Goal: Feedback & Contribution: Leave review/rating

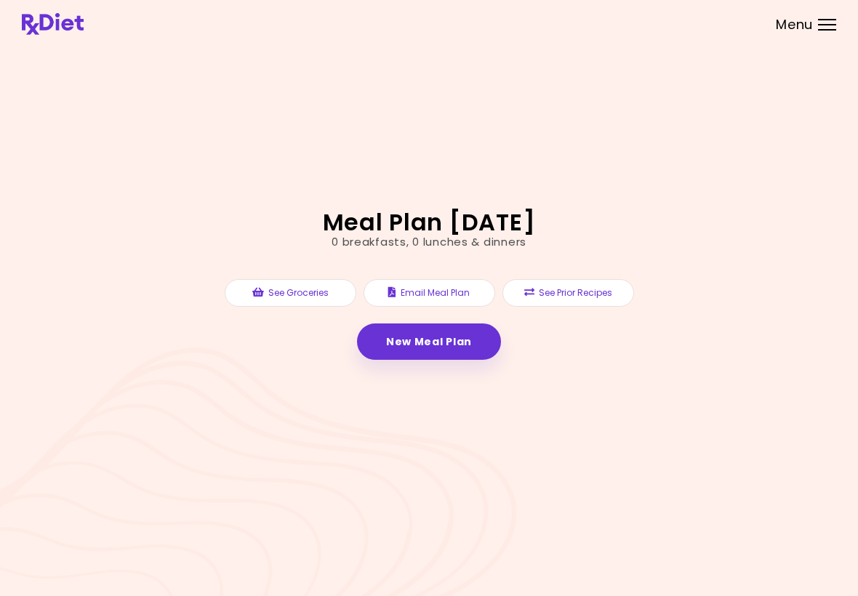
click at [593, 292] on button "See Prior Recipes" at bounding box center [568, 293] width 132 height 28
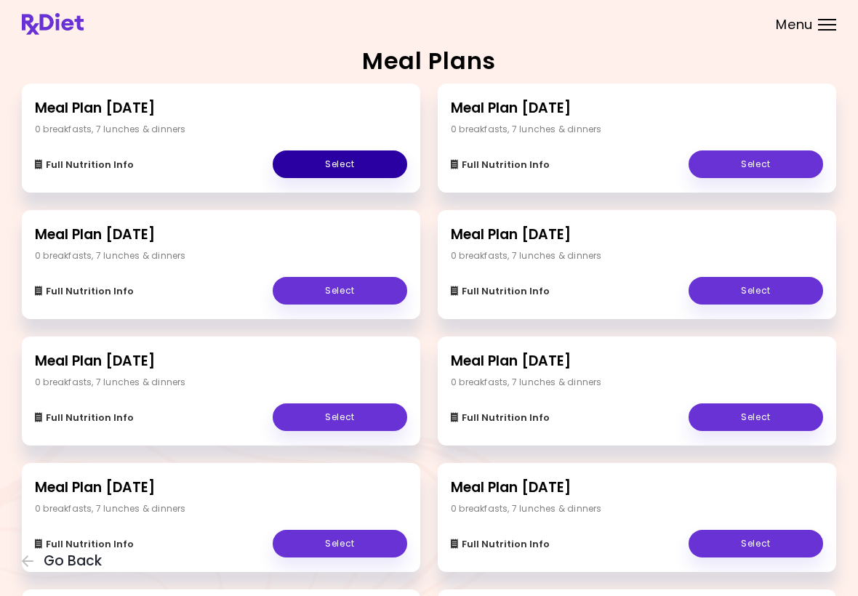
click at [355, 166] on link "Select" at bounding box center [340, 164] width 134 height 28
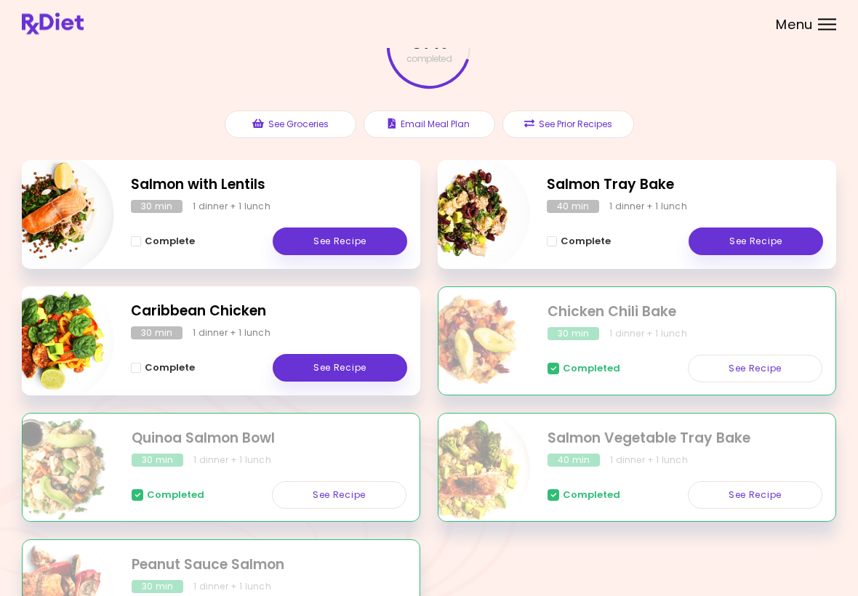
scroll to position [106, 0]
click at [349, 244] on link "See Recipe" at bounding box center [340, 241] width 134 height 28
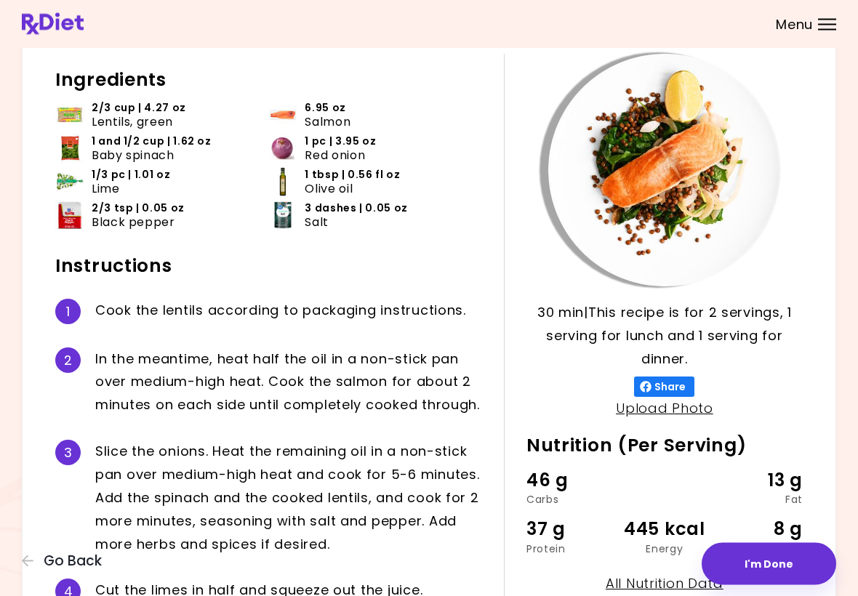
scroll to position [75, 0]
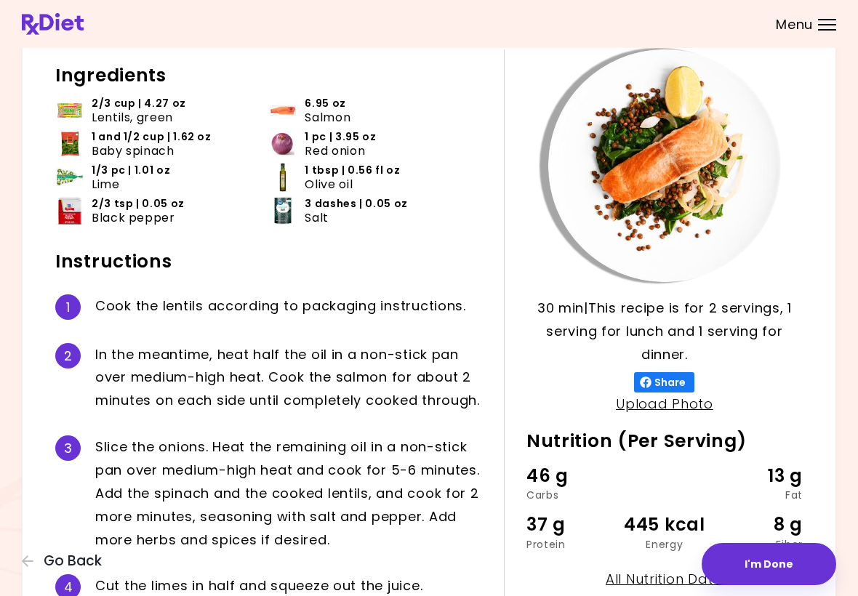
click at [765, 565] on button "I'm Done" at bounding box center [768, 564] width 134 height 42
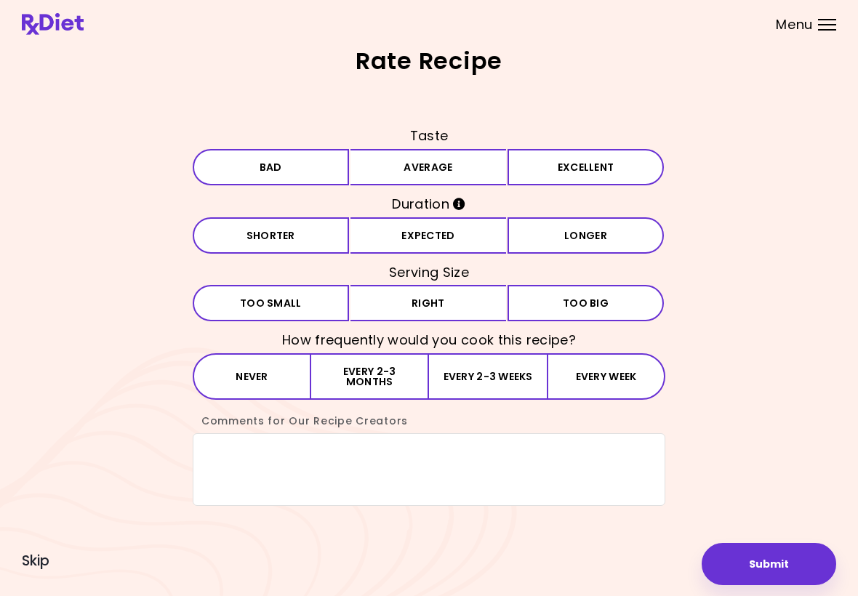
click at [536, 171] on button "Excellent" at bounding box center [585, 167] width 156 height 36
click at [449, 241] on button "Expected" at bounding box center [428, 235] width 156 height 36
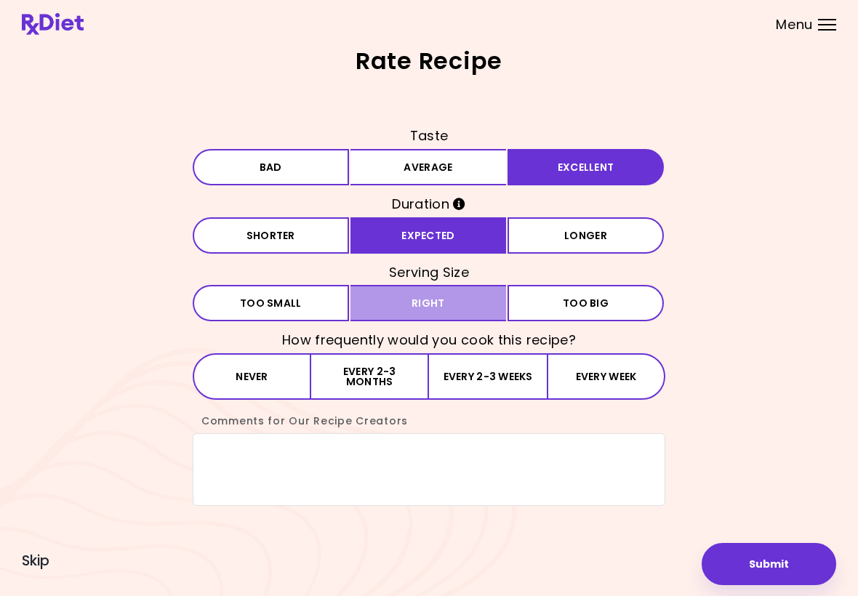
click at [446, 308] on button "Right" at bounding box center [428, 303] width 156 height 36
click at [408, 378] on button "Every 2-3 months" at bounding box center [370, 376] width 118 height 47
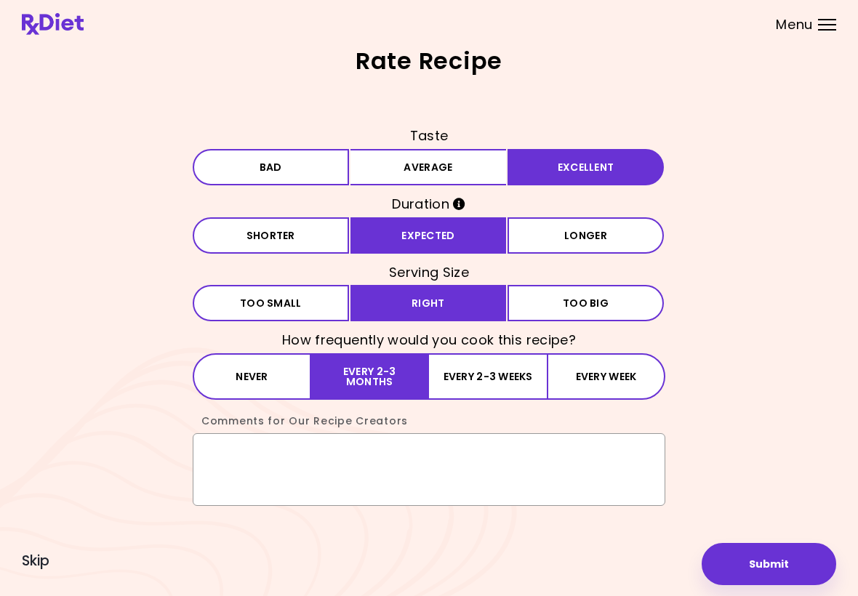
click at [251, 460] on textarea "Comments for Our Recipe Creators" at bounding box center [429, 469] width 472 height 73
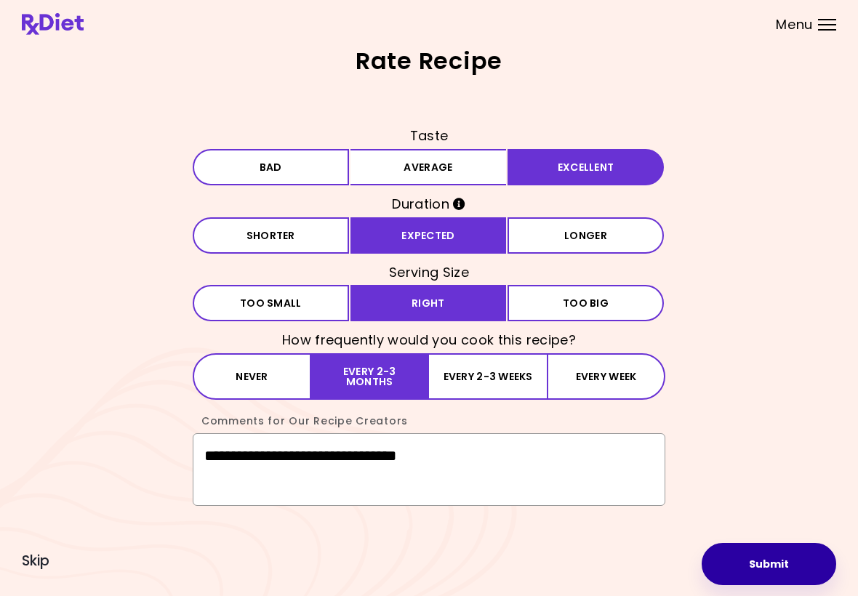
type textarea "**********"
click at [773, 563] on button "Submit" at bounding box center [768, 564] width 134 height 42
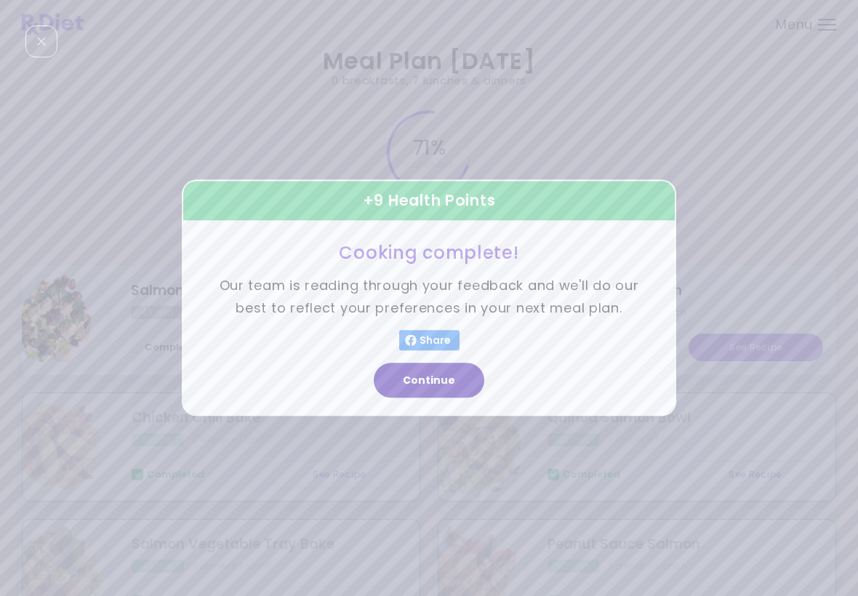
click at [443, 390] on button "Continue" at bounding box center [429, 380] width 110 height 35
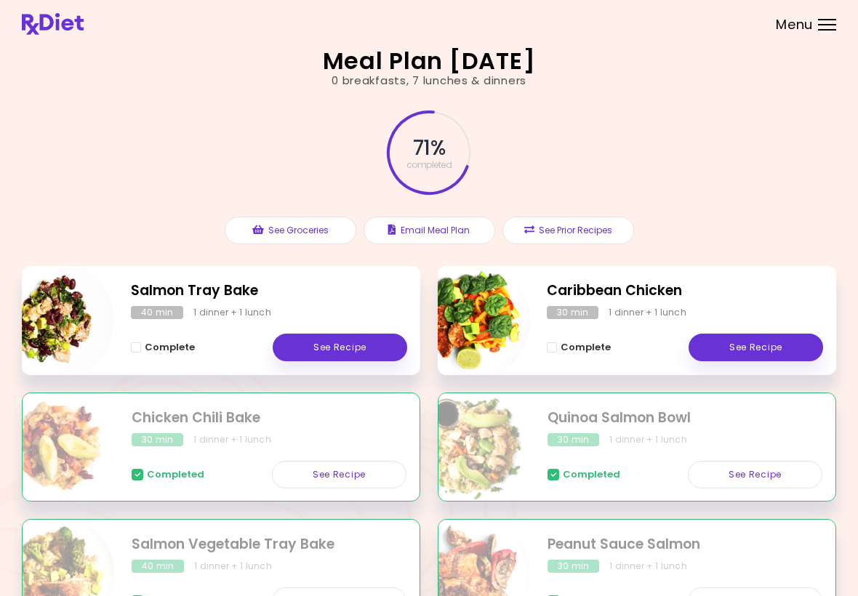
click at [369, 348] on link "See Recipe" at bounding box center [340, 348] width 134 height 28
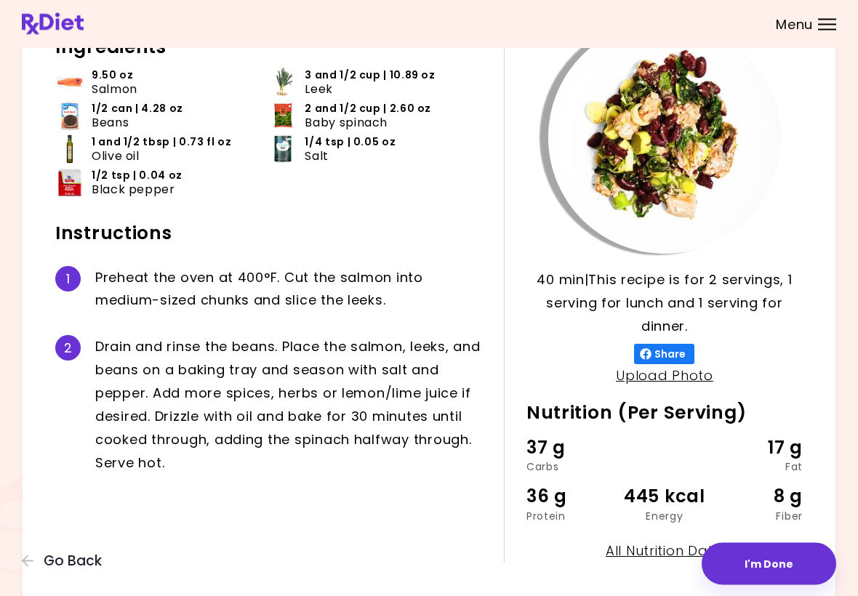
scroll to position [104, 0]
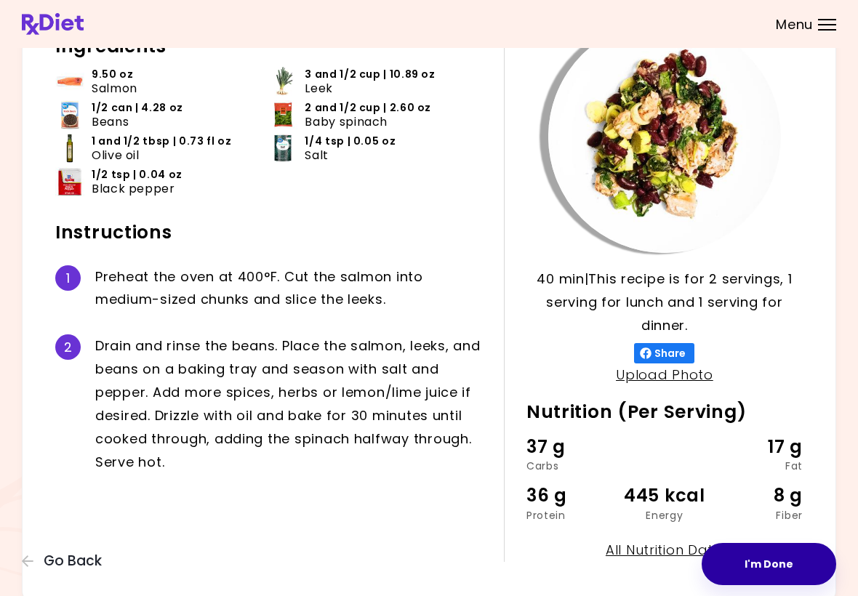
click at [776, 567] on button "I'm Done" at bounding box center [768, 564] width 134 height 42
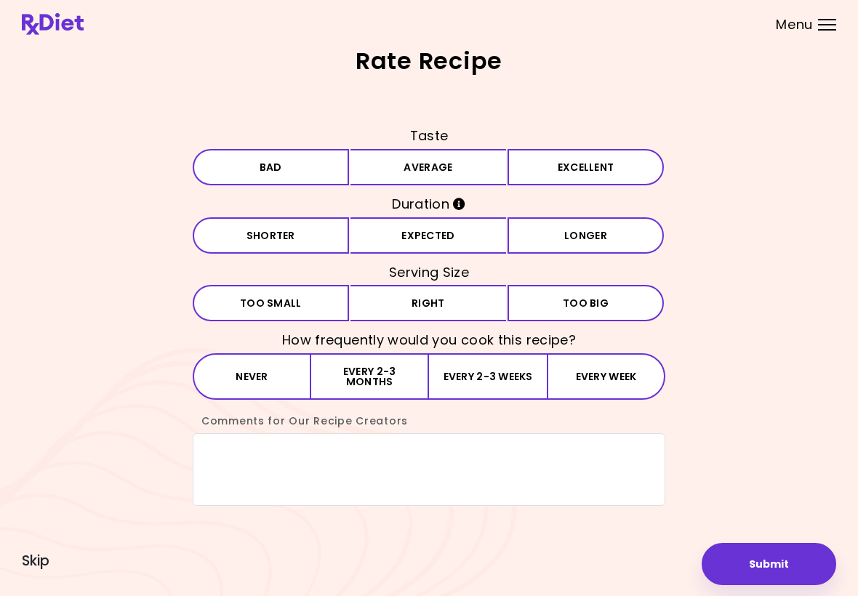
click at [578, 172] on button "Excellent" at bounding box center [585, 167] width 156 height 36
click at [449, 236] on button "Expected" at bounding box center [428, 235] width 156 height 36
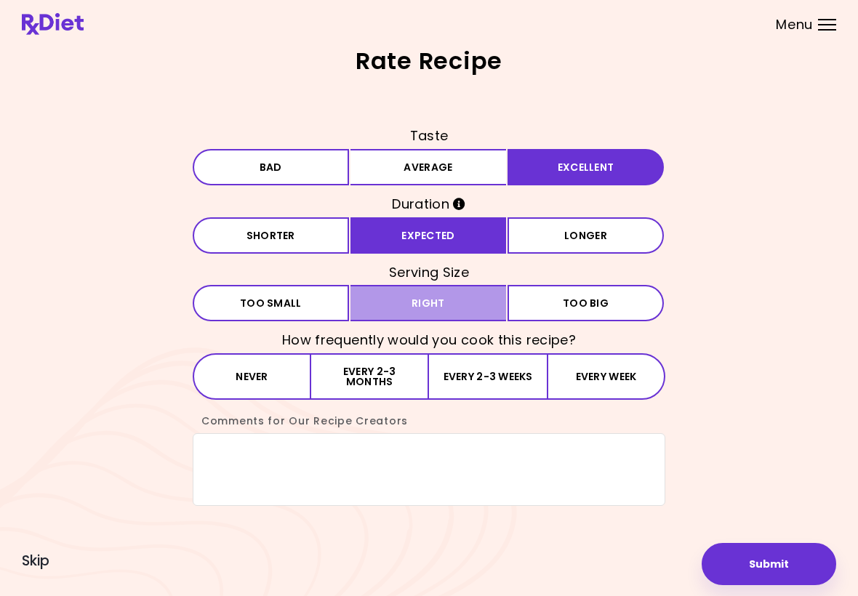
click at [443, 310] on button "Right" at bounding box center [428, 303] width 156 height 36
click at [413, 382] on button "Every 2-3 months" at bounding box center [370, 376] width 118 height 47
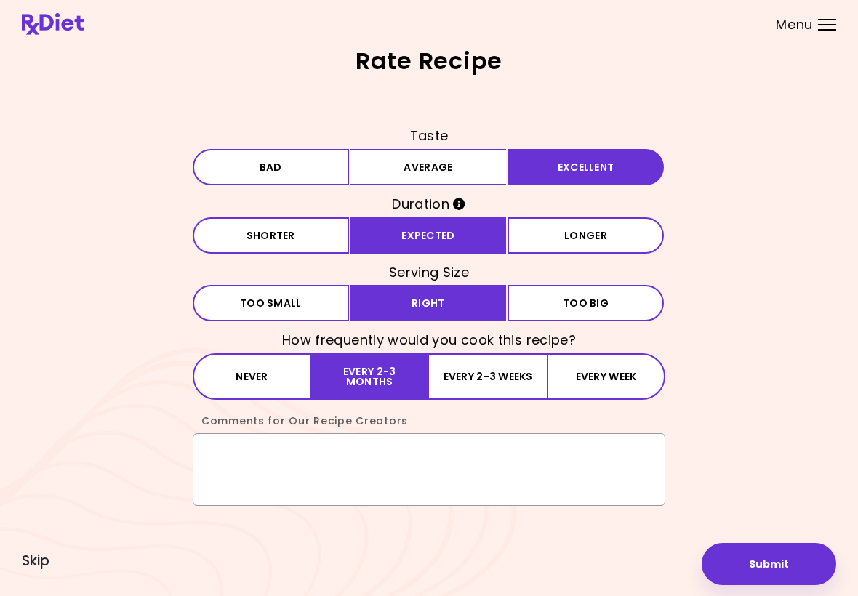
click at [230, 453] on textarea "Comments for Our Recipe Creators" at bounding box center [429, 469] width 472 height 73
type textarea "**********"
click at [775, 563] on button "Submit" at bounding box center [768, 564] width 134 height 42
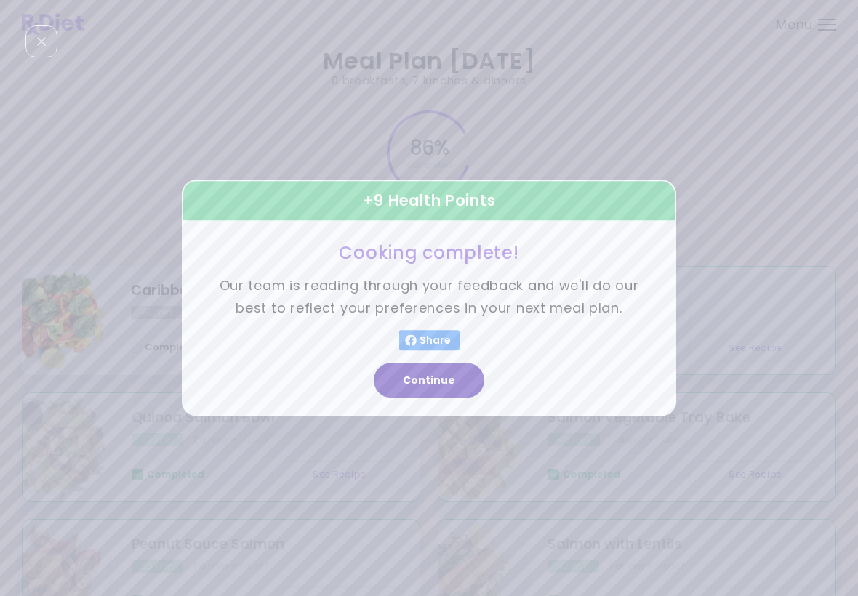
click at [441, 385] on button "Continue" at bounding box center [429, 380] width 110 height 35
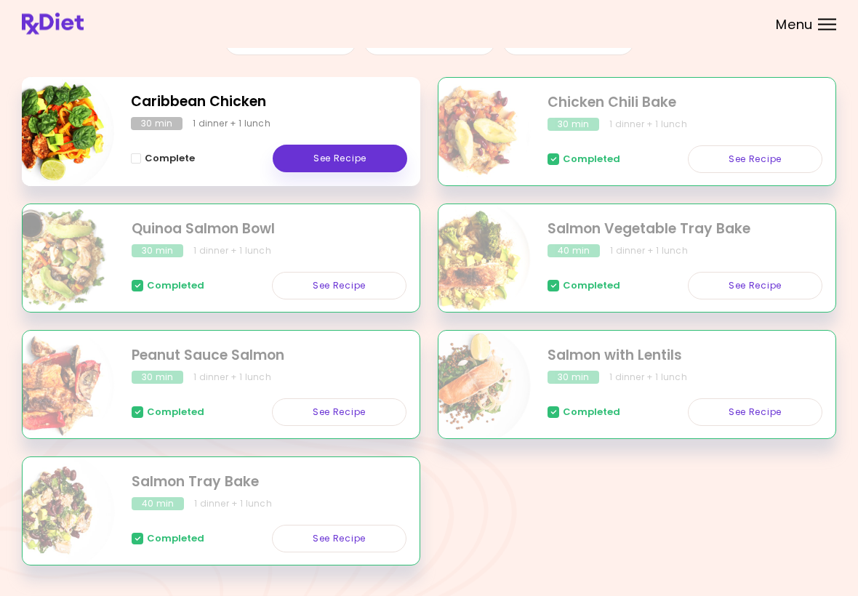
scroll to position [225, 0]
